Goal: Use online tool/utility: Utilize a website feature to perform a specific function

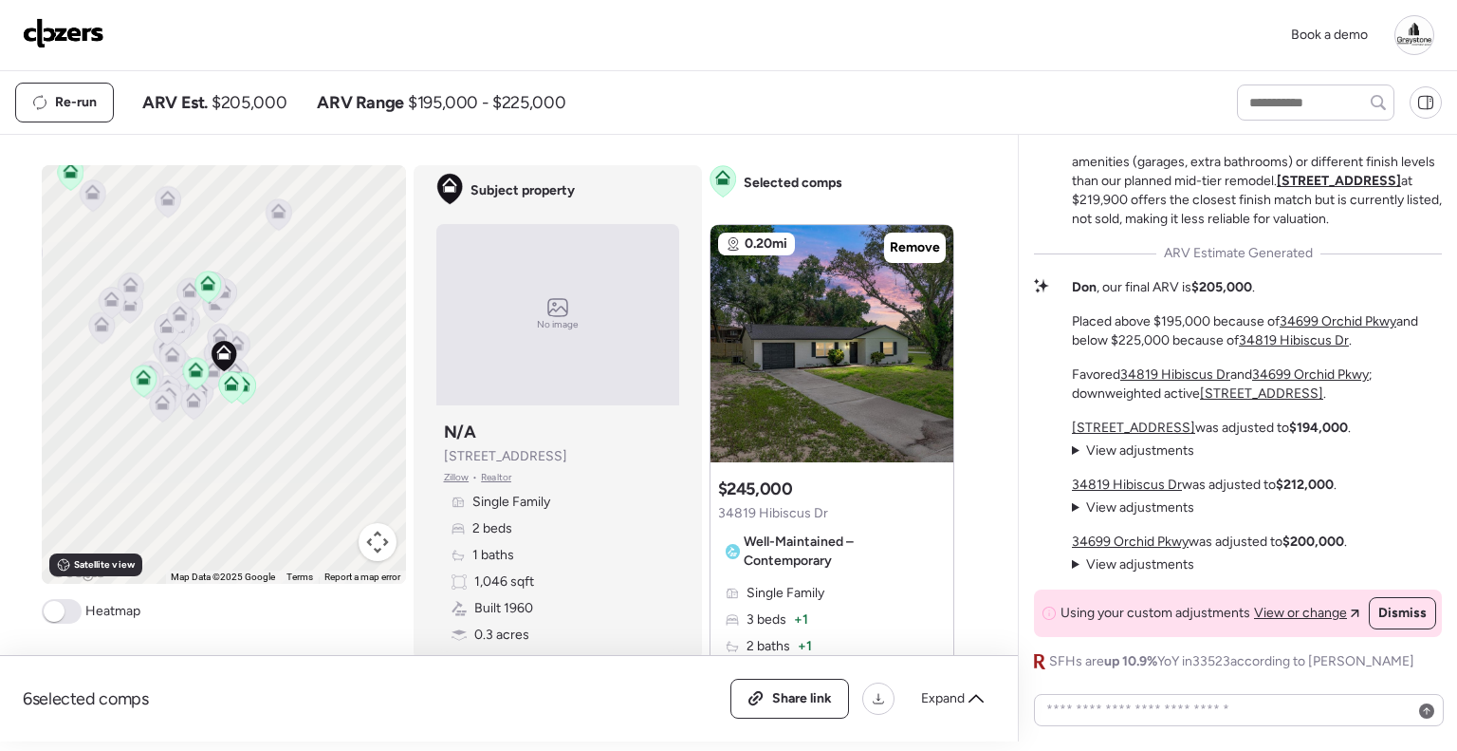
click at [90, 29] on img at bounding box center [64, 33] width 82 height 30
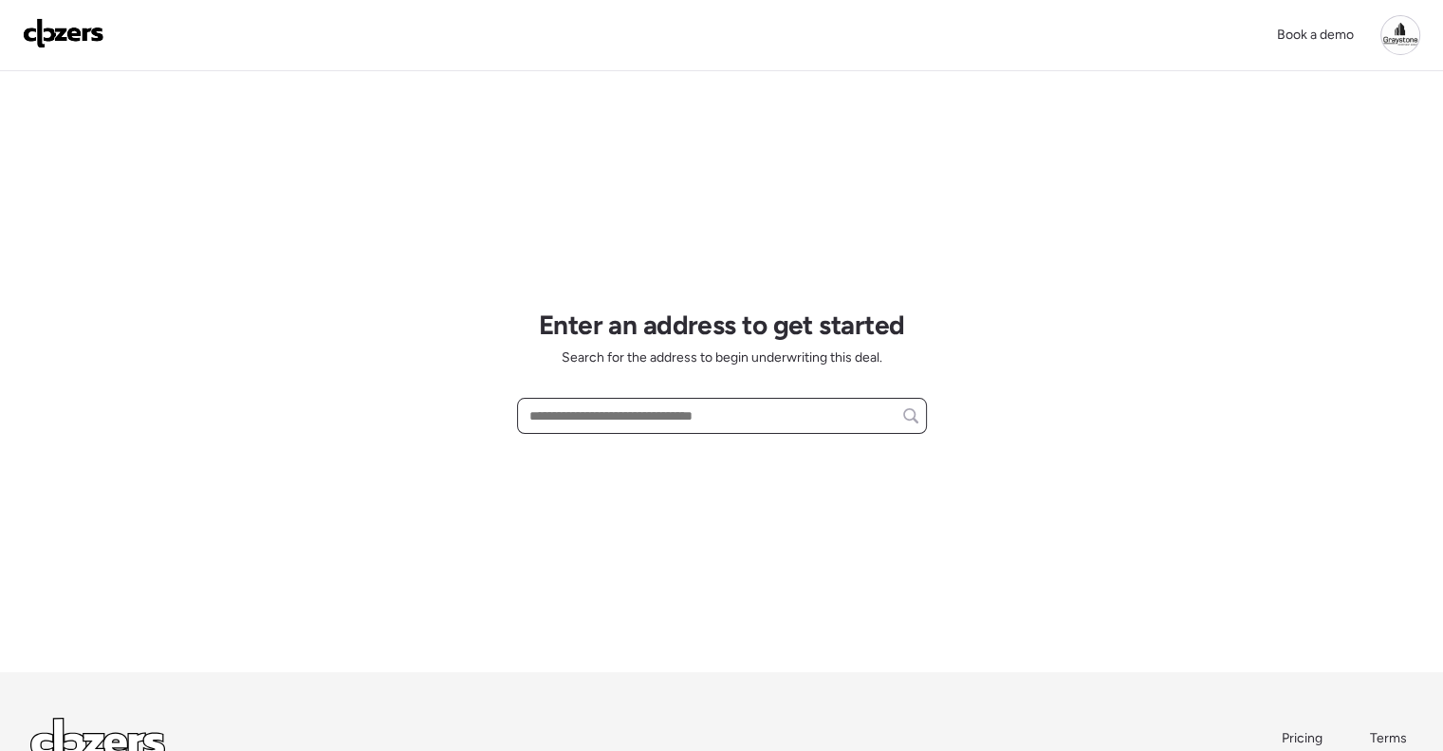
click at [706, 411] on input "text" at bounding box center [722, 415] width 393 height 27
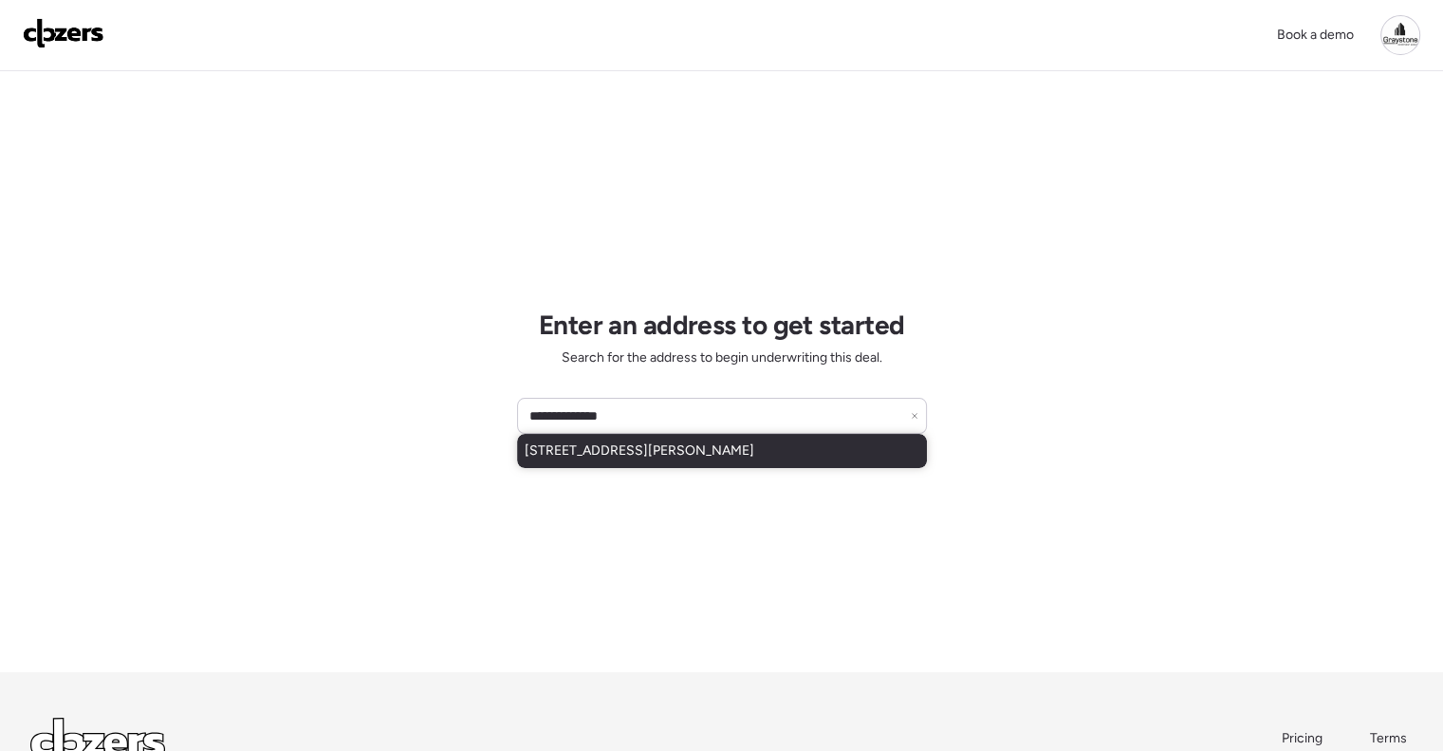
click at [698, 447] on span "2805 S Wiggins Rd, Plant City, FL, 33566" at bounding box center [640, 450] width 230 height 19
type input "**********"
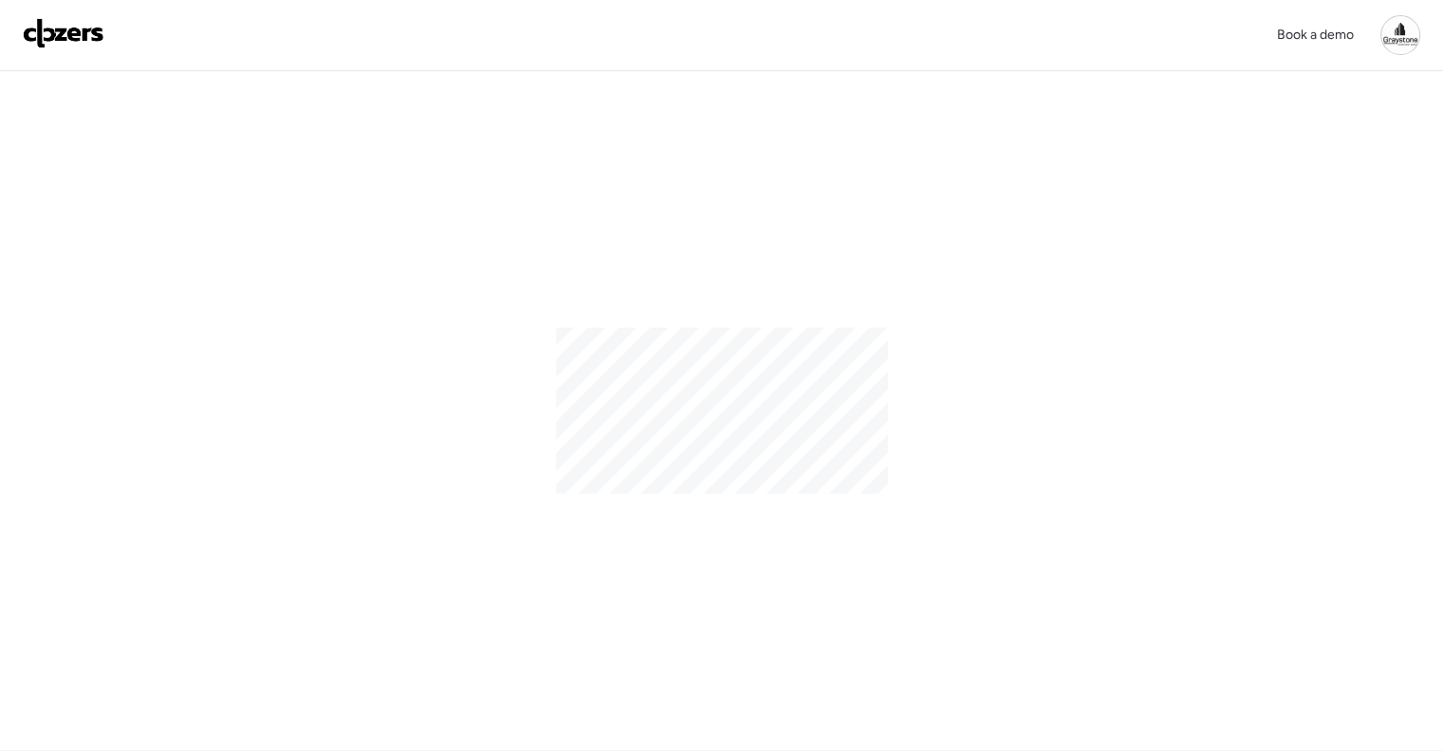
click at [1407, 37] on div at bounding box center [1401, 35] width 40 height 40
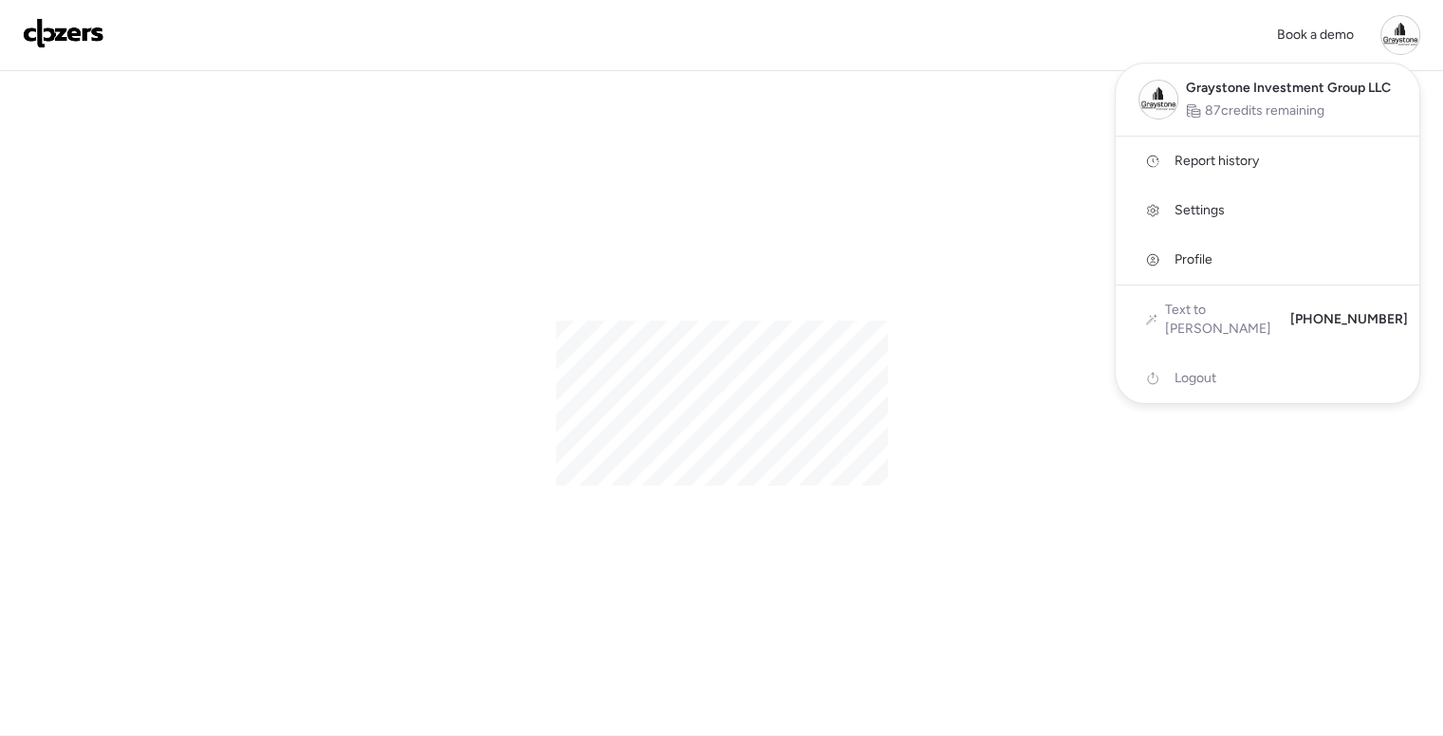
click at [1407, 37] on div at bounding box center [1401, 35] width 40 height 40
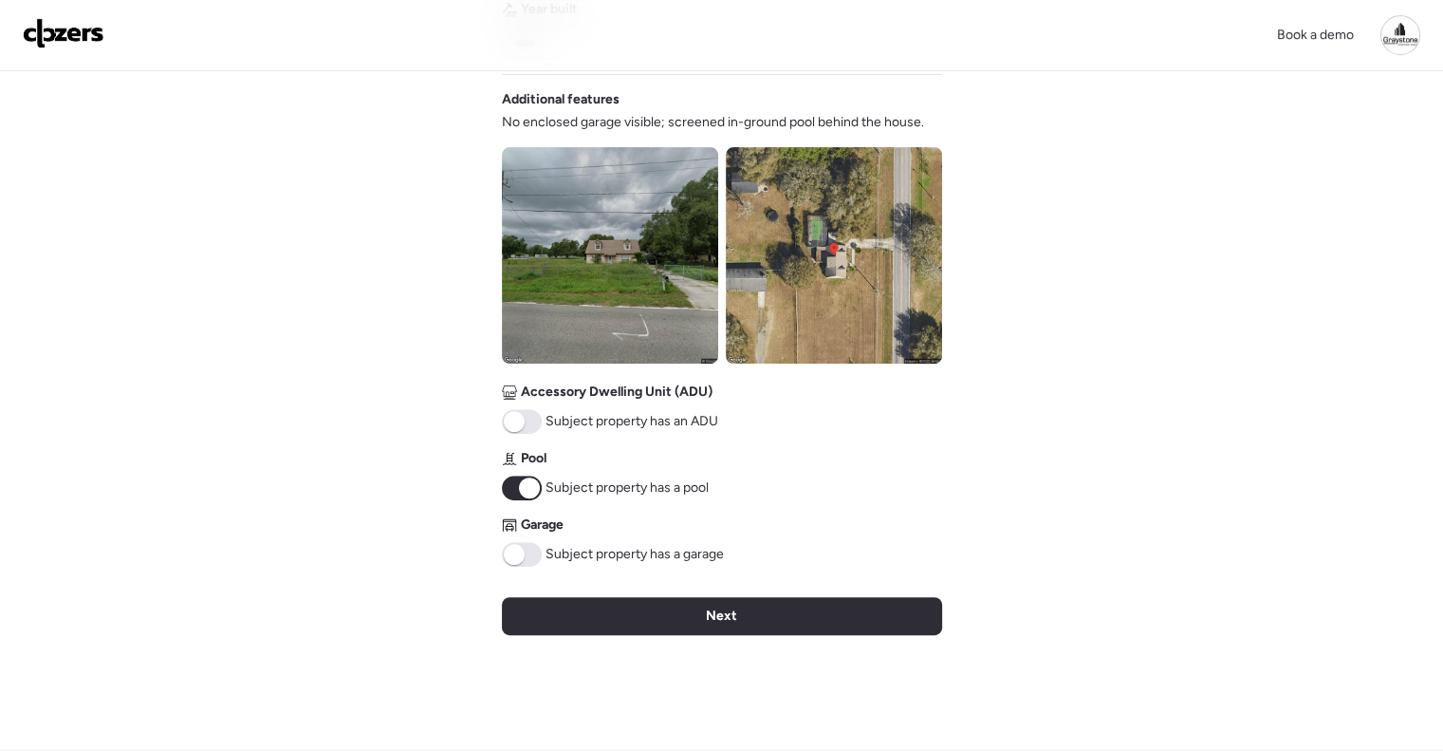
scroll to position [664, 0]
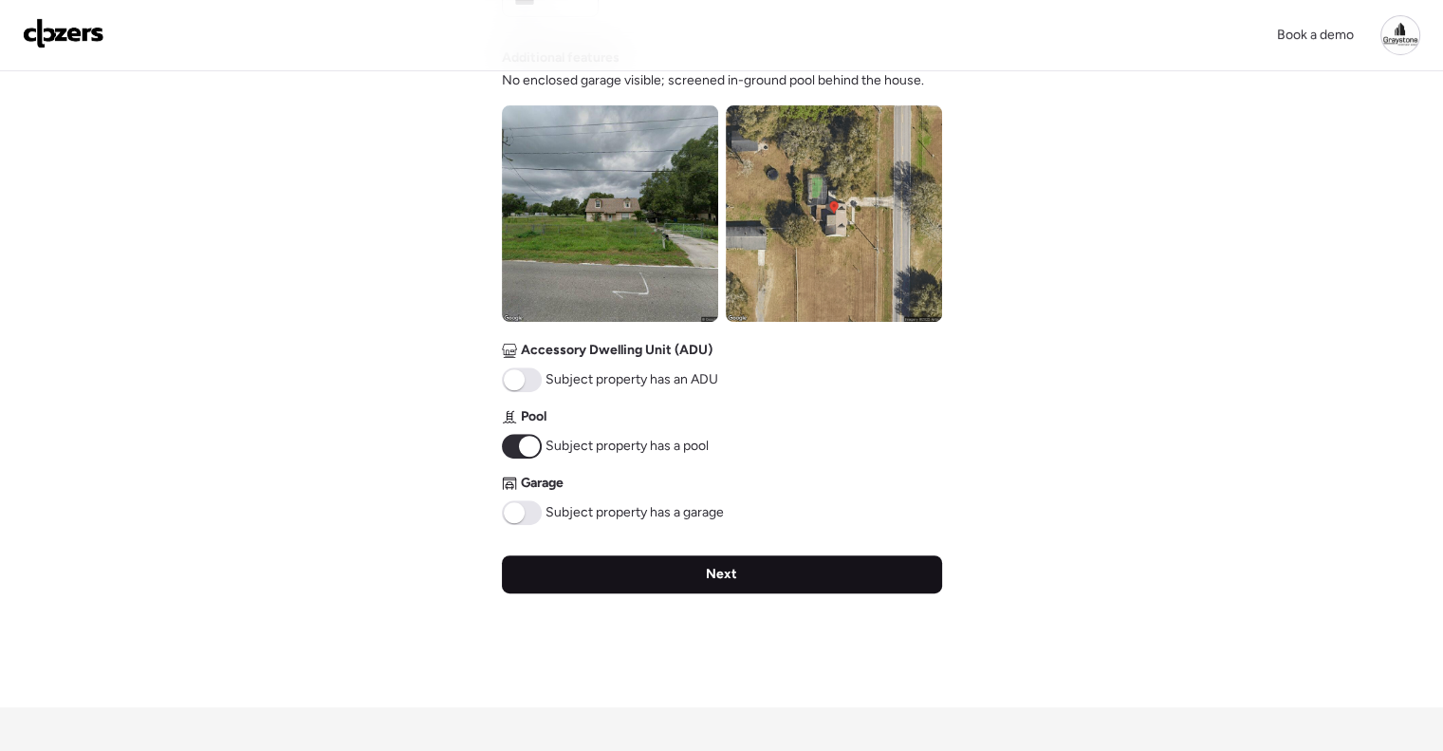
click at [664, 565] on div "Next" at bounding box center [722, 574] width 440 height 38
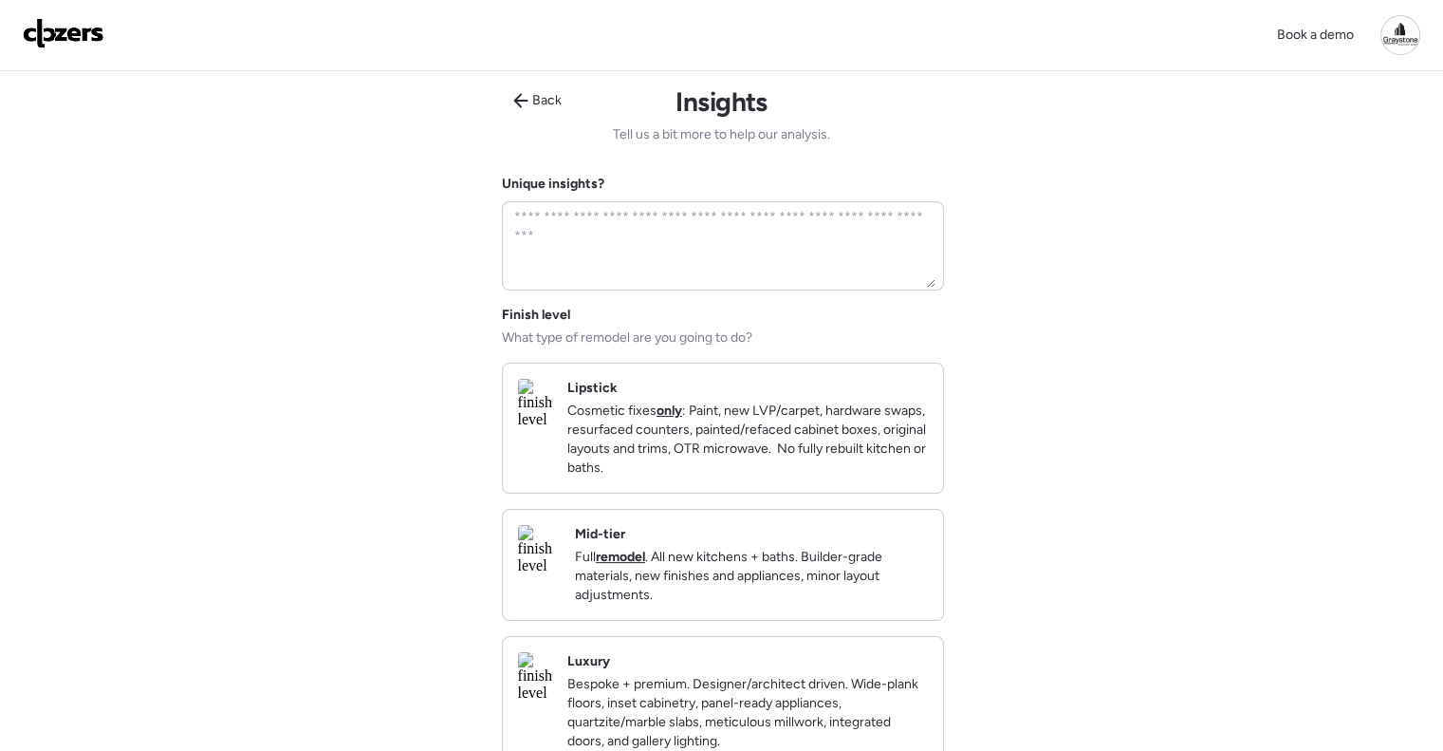
scroll to position [0, 0]
click at [770, 579] on p "Full remodel . All new kitchens + baths. Builder-grade materials, new finishes …" at bounding box center [751, 576] width 353 height 57
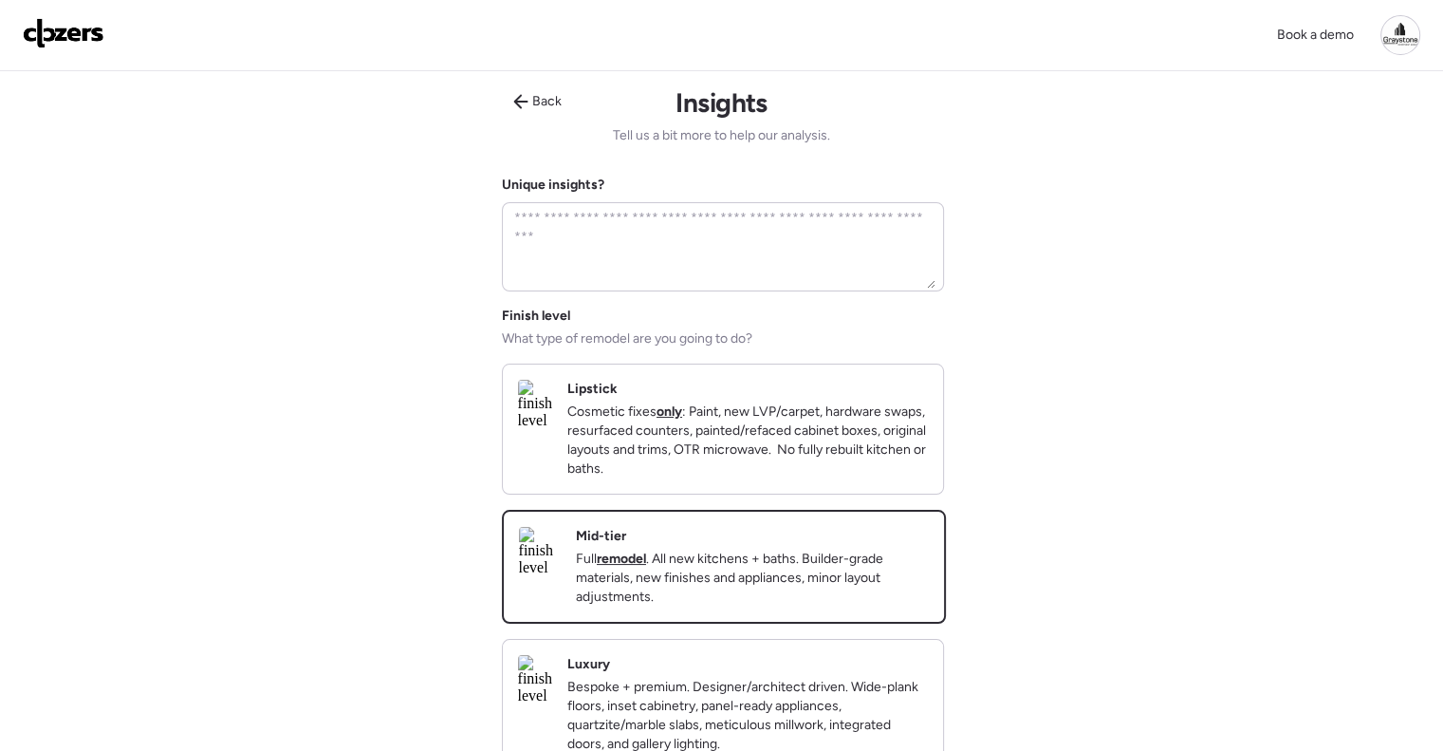
scroll to position [285, 0]
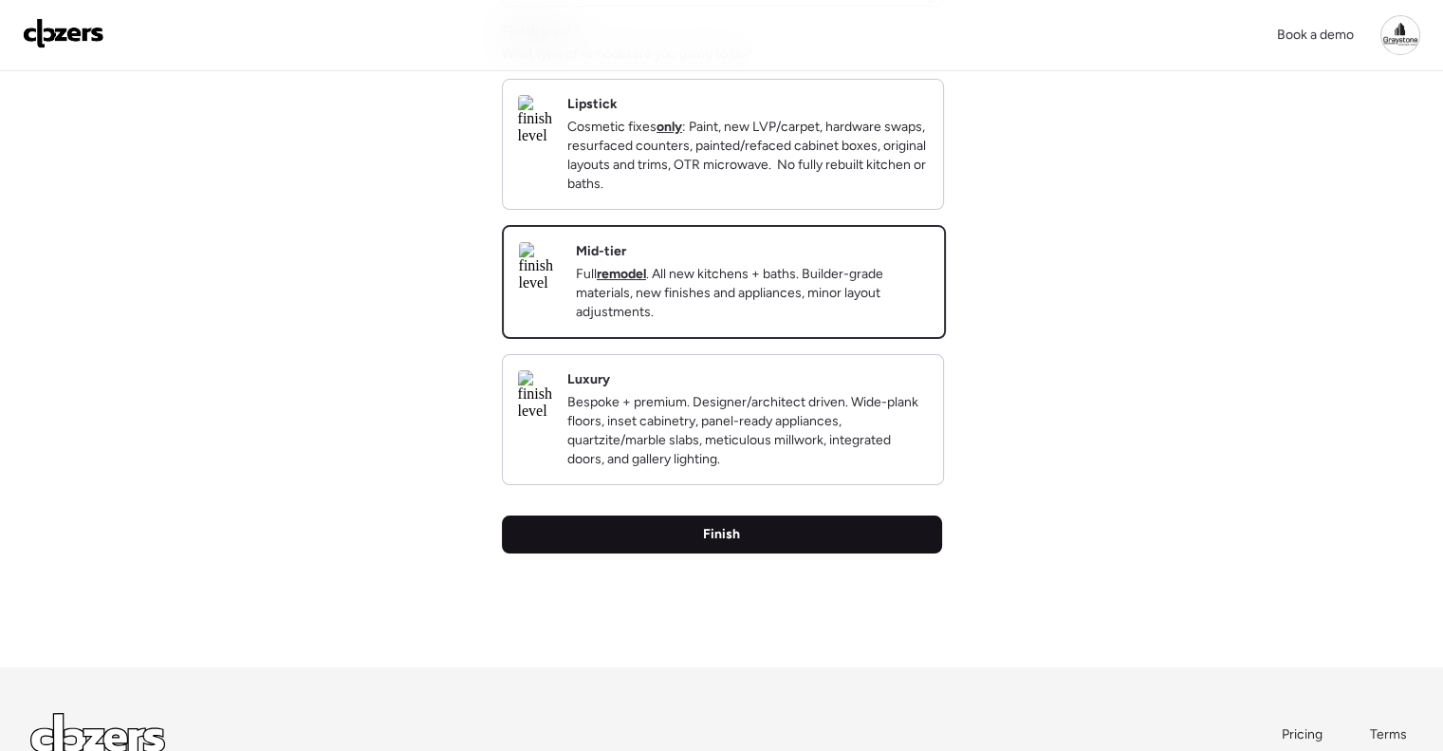
click at [831, 553] on div "Finish" at bounding box center [722, 534] width 440 height 38
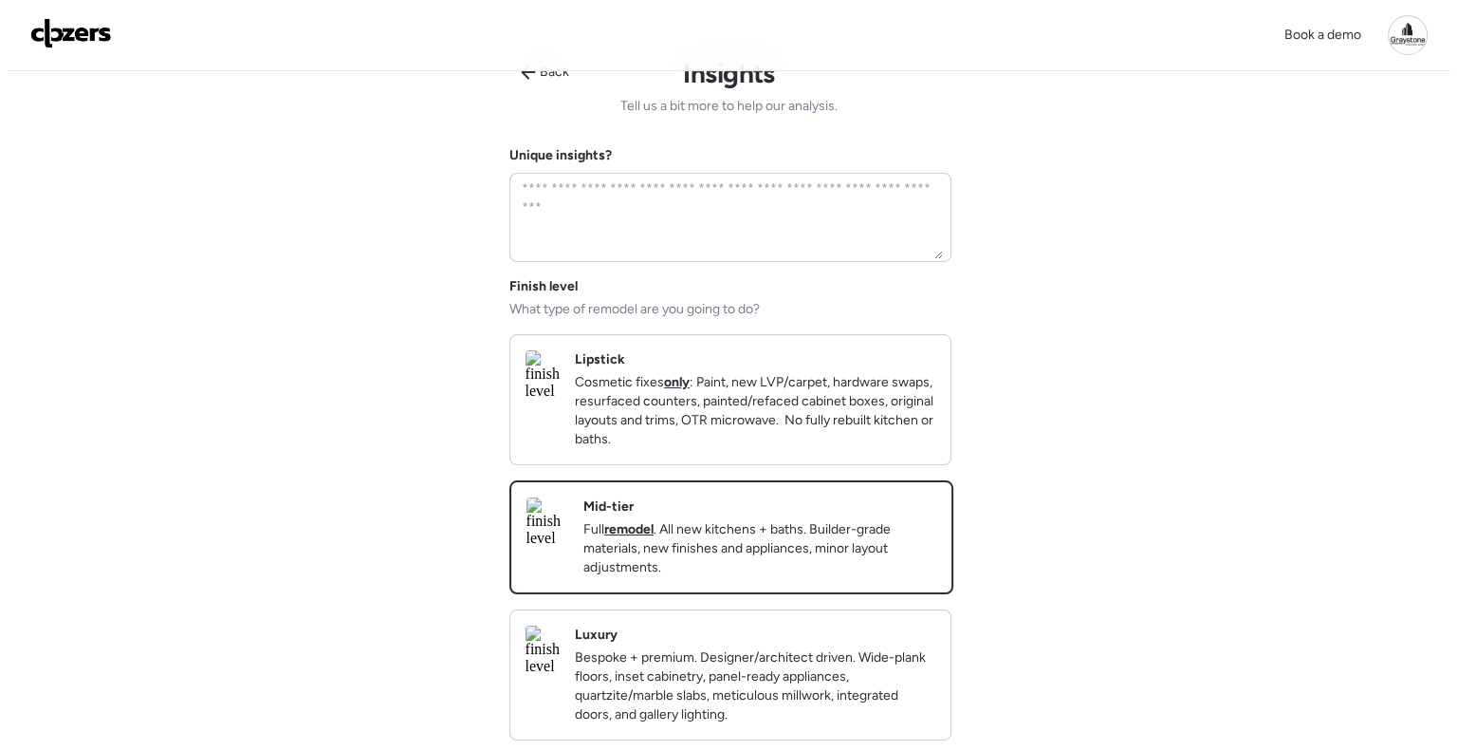
scroll to position [0, 0]
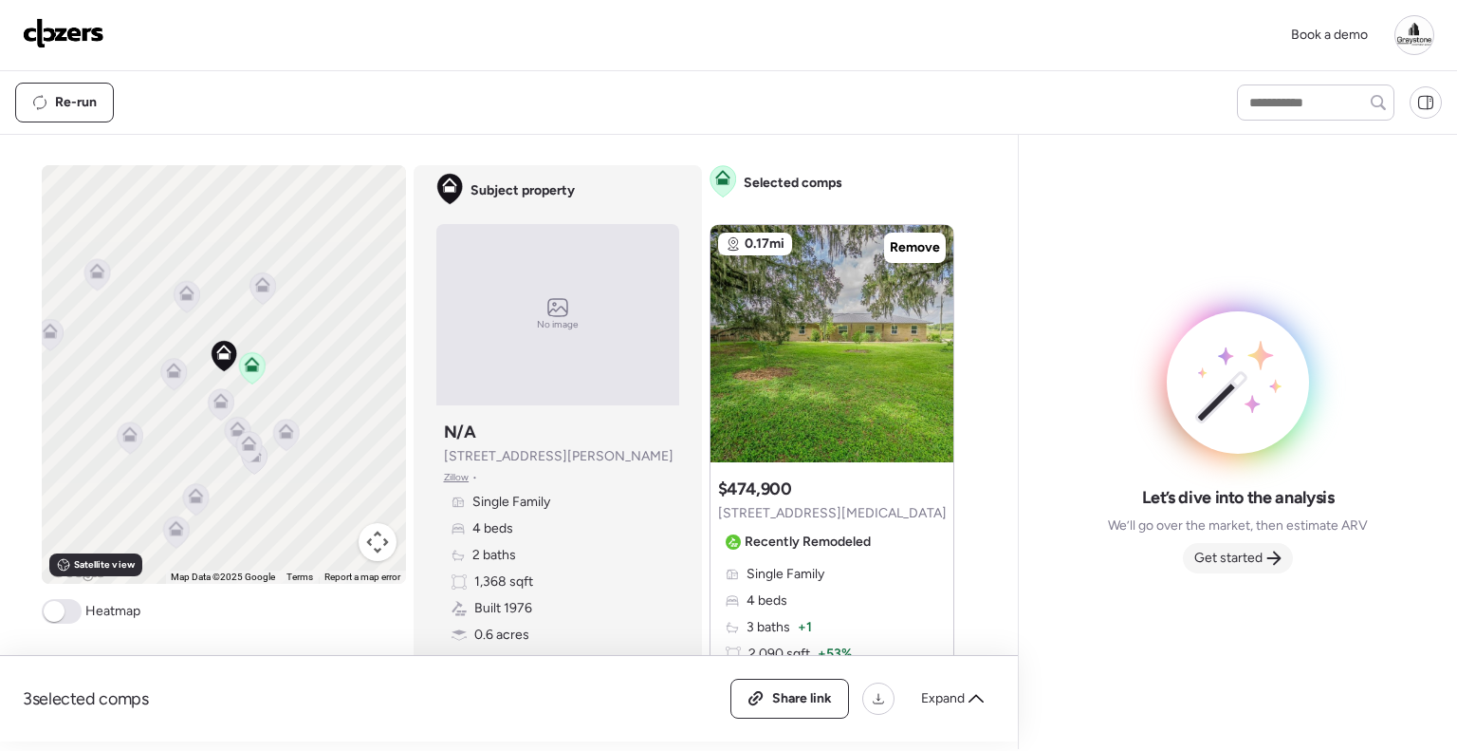
click at [1270, 565] on div "Get started" at bounding box center [1238, 558] width 110 height 30
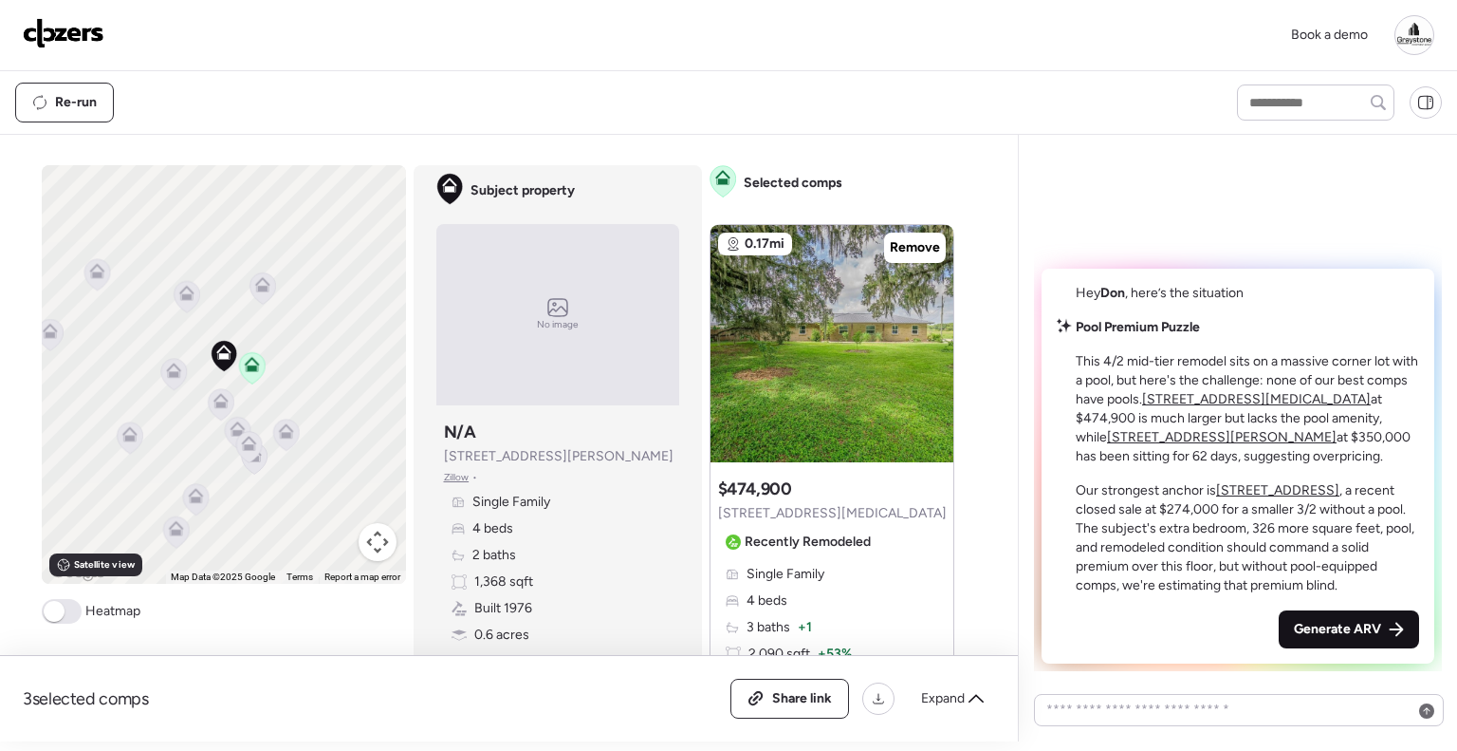
click at [1321, 622] on span "Generate ARV" at bounding box center [1337, 629] width 87 height 19
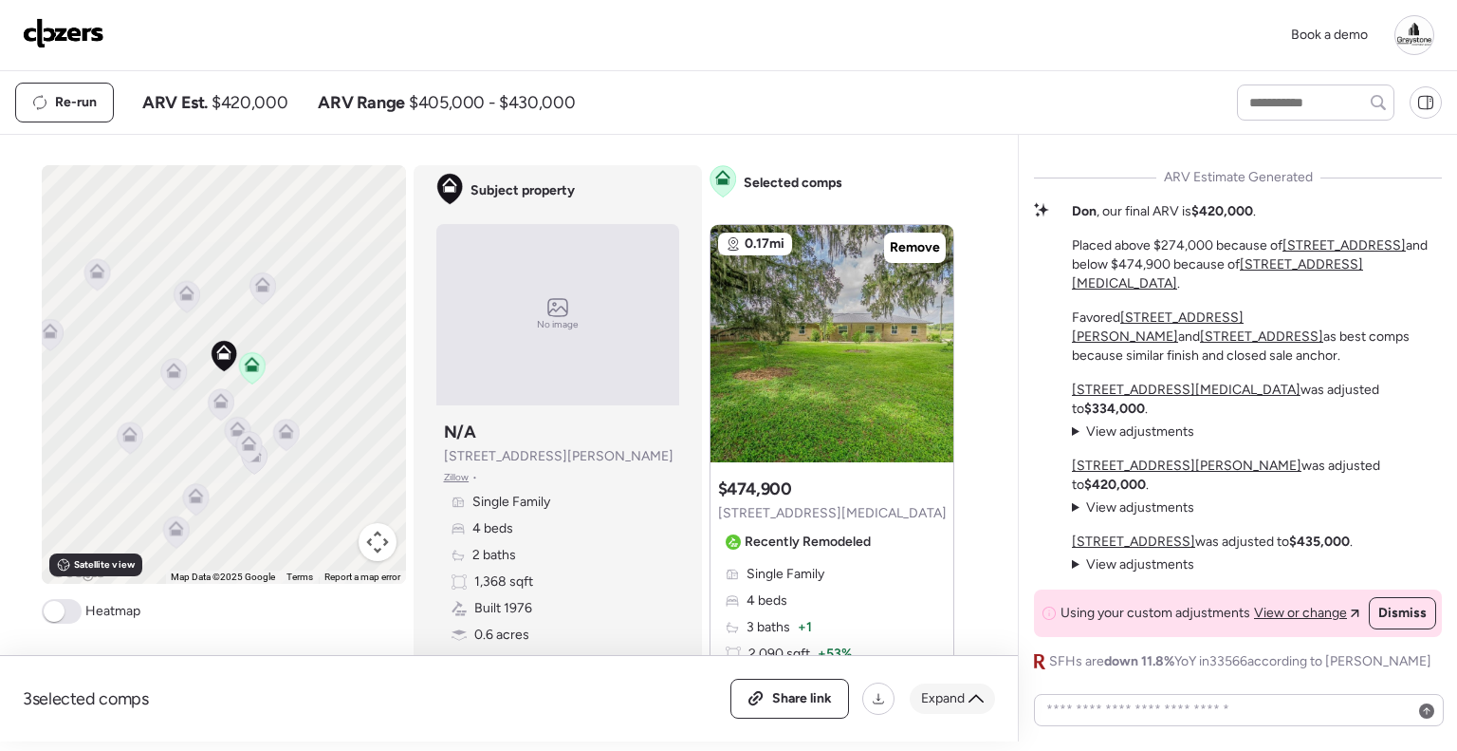
click at [945, 704] on span "Expand" at bounding box center [943, 698] width 44 height 19
